Goal: Find specific page/section: Find specific page/section

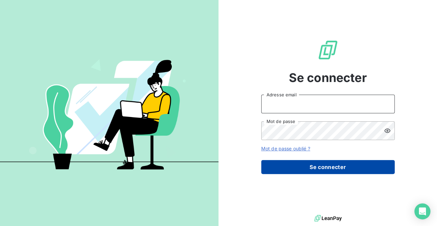
type input "Soraya.mouzaoui@isoskele.fr"
click at [321, 174] on button "Se connecter" at bounding box center [327, 167] width 133 height 14
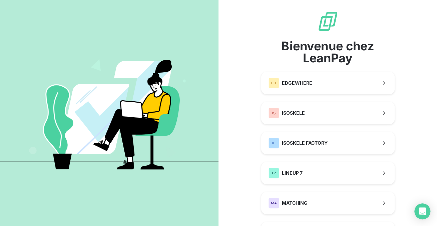
click at [324, 165] on button "L7 LINEUP 7" at bounding box center [327, 173] width 133 height 22
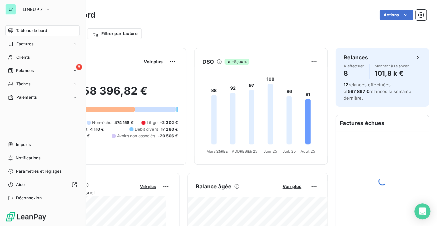
click at [18, 12] on div "L7 LINEUP 7" at bounding box center [42, 9] width 74 height 11
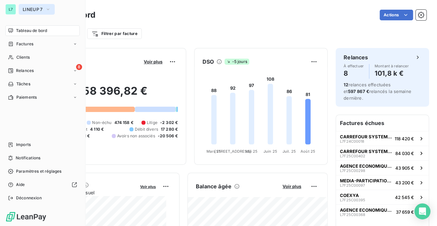
click at [36, 10] on span "LINEUP 7" at bounding box center [33, 9] width 20 height 5
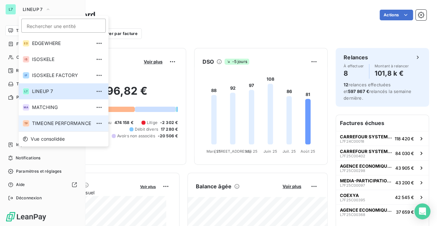
click at [71, 116] on li "TP TIMEONE PERFORMANCE" at bounding box center [64, 123] width 90 height 16
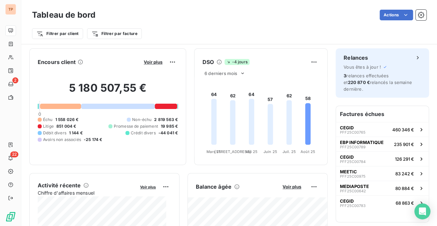
scroll to position [33, 0]
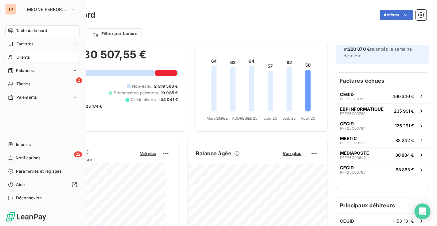
click at [21, 56] on span "Clients" at bounding box center [22, 57] width 13 height 6
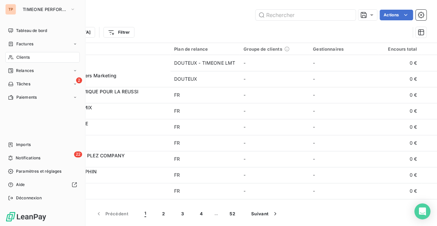
click at [19, 59] on span "Clients" at bounding box center [22, 57] width 13 height 6
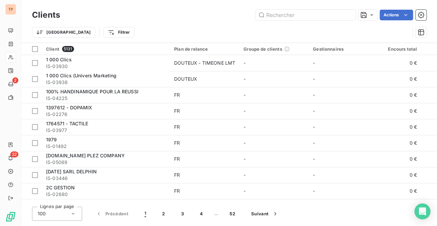
click at [307, 3] on div "Clients Actions Trier Filtrer" at bounding box center [228, 21] width 415 height 43
click at [307, 9] on div "Clients Actions" at bounding box center [229, 15] width 394 height 14
drag, startPoint x: 307, startPoint y: 12, endPoint x: 308, endPoint y: 18, distance: 5.4
click at [307, 13] on input "text" at bounding box center [305, 15] width 100 height 11
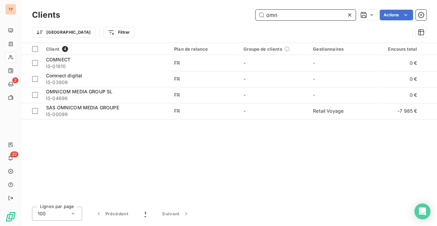
type input "omn"
click at [193, 23] on div "Clients omn Actions Trier Filtrer" at bounding box center [229, 25] width 394 height 35
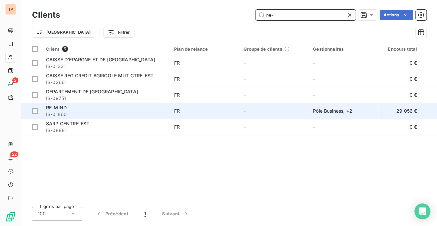
type input "re-"
click at [156, 111] on span "IS-01860" at bounding box center [106, 114] width 120 height 7
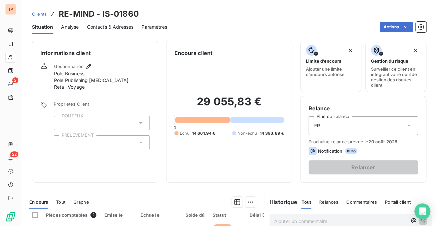
scroll to position [67, 0]
